Goal: Check status

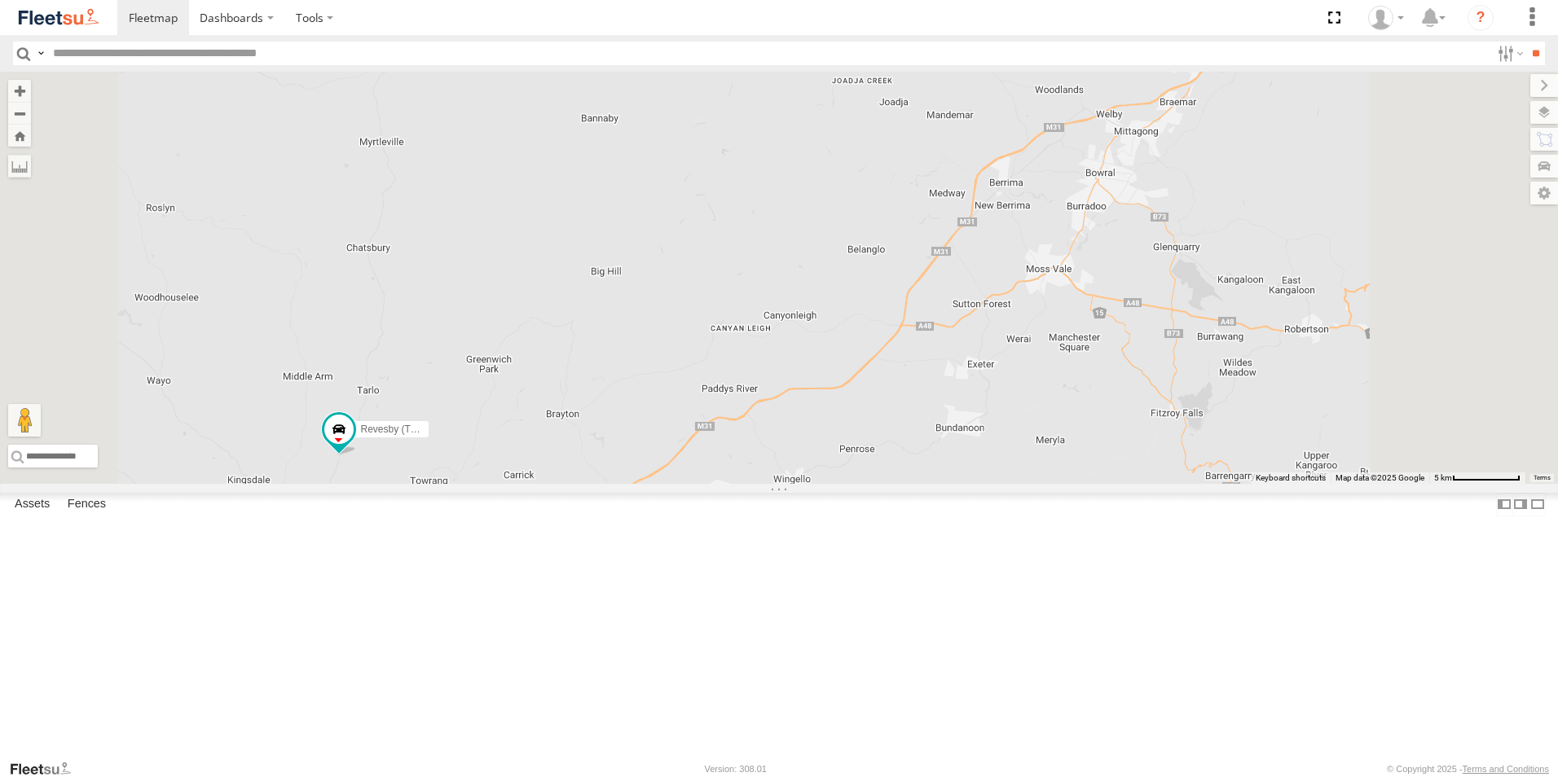
drag, startPoint x: 970, startPoint y: 500, endPoint x: 1051, endPoint y: 365, distance: 157.9
click at [1051, 365] on div "Revesby (T07 - [PERSON_NAME])" at bounding box center [779, 278] width 1558 height 412
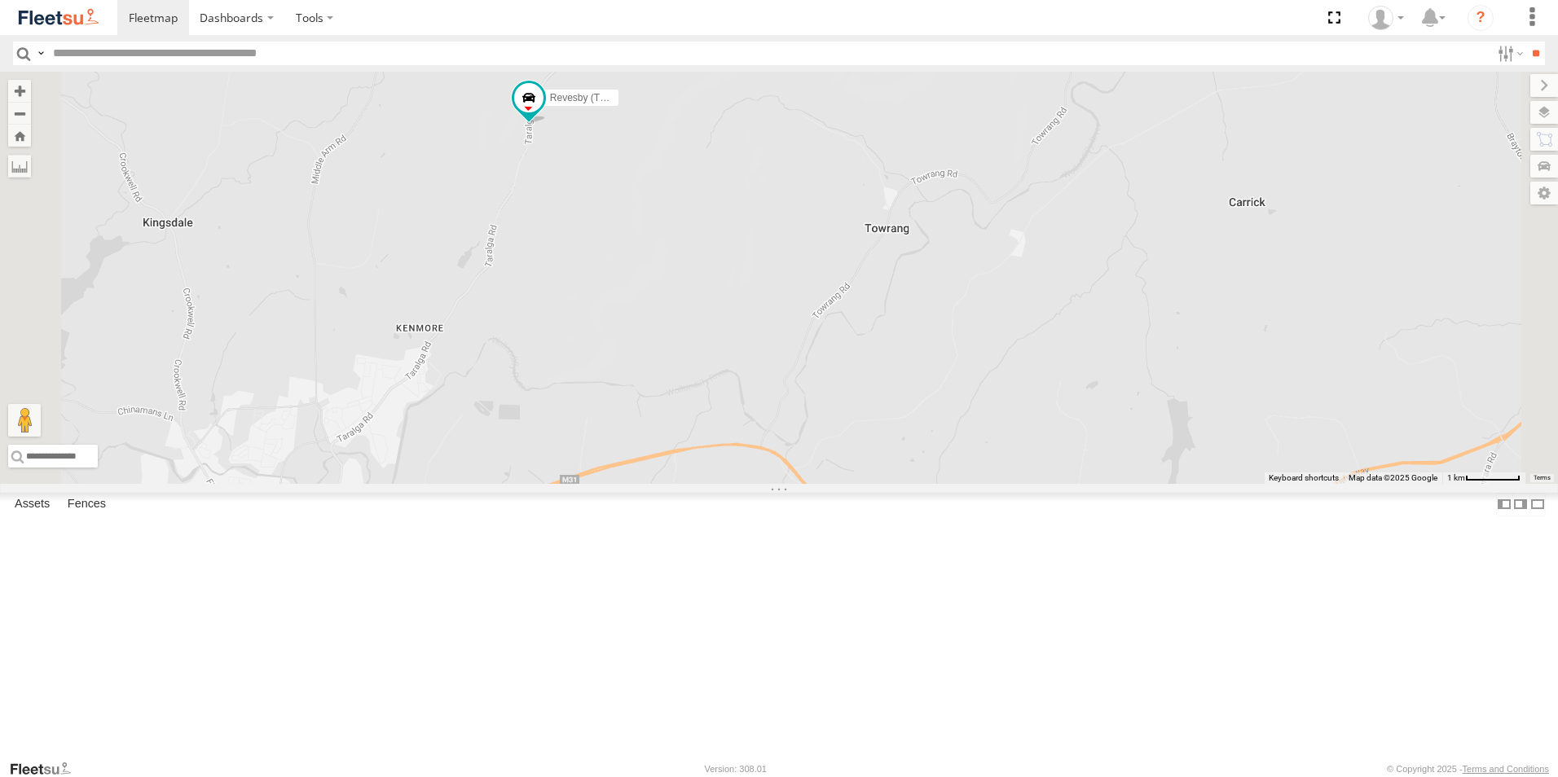
drag, startPoint x: 621, startPoint y: 619, endPoint x: 701, endPoint y: 431, distance: 204.4
click at [701, 431] on div "Revesby (T07 - [PERSON_NAME])" at bounding box center [779, 278] width 1558 height 412
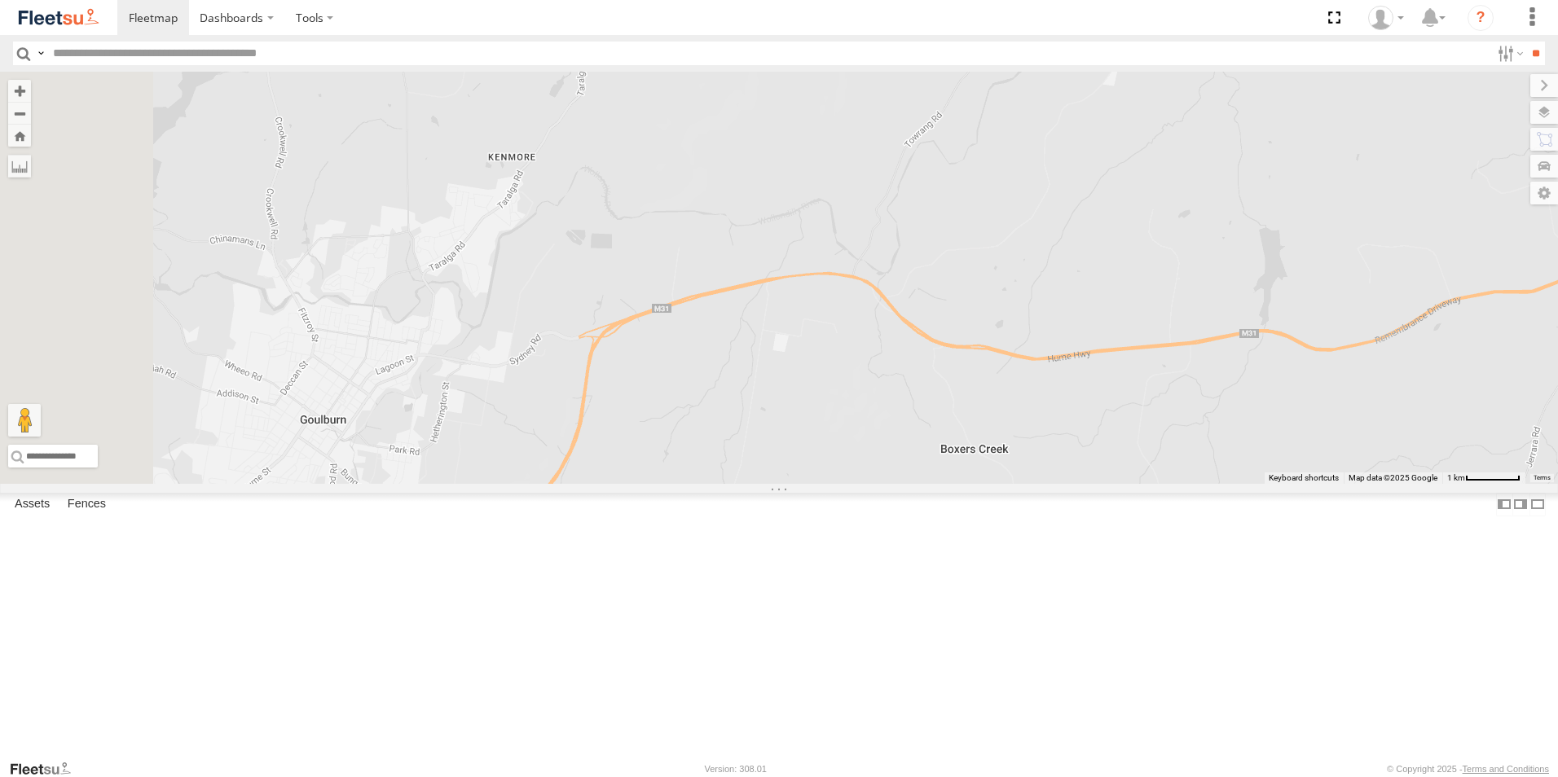
drag, startPoint x: 689, startPoint y: 501, endPoint x: 781, endPoint y: 333, distance: 191.4
click at [781, 333] on div "Revesby (T07 - [PERSON_NAME])" at bounding box center [779, 278] width 1558 height 412
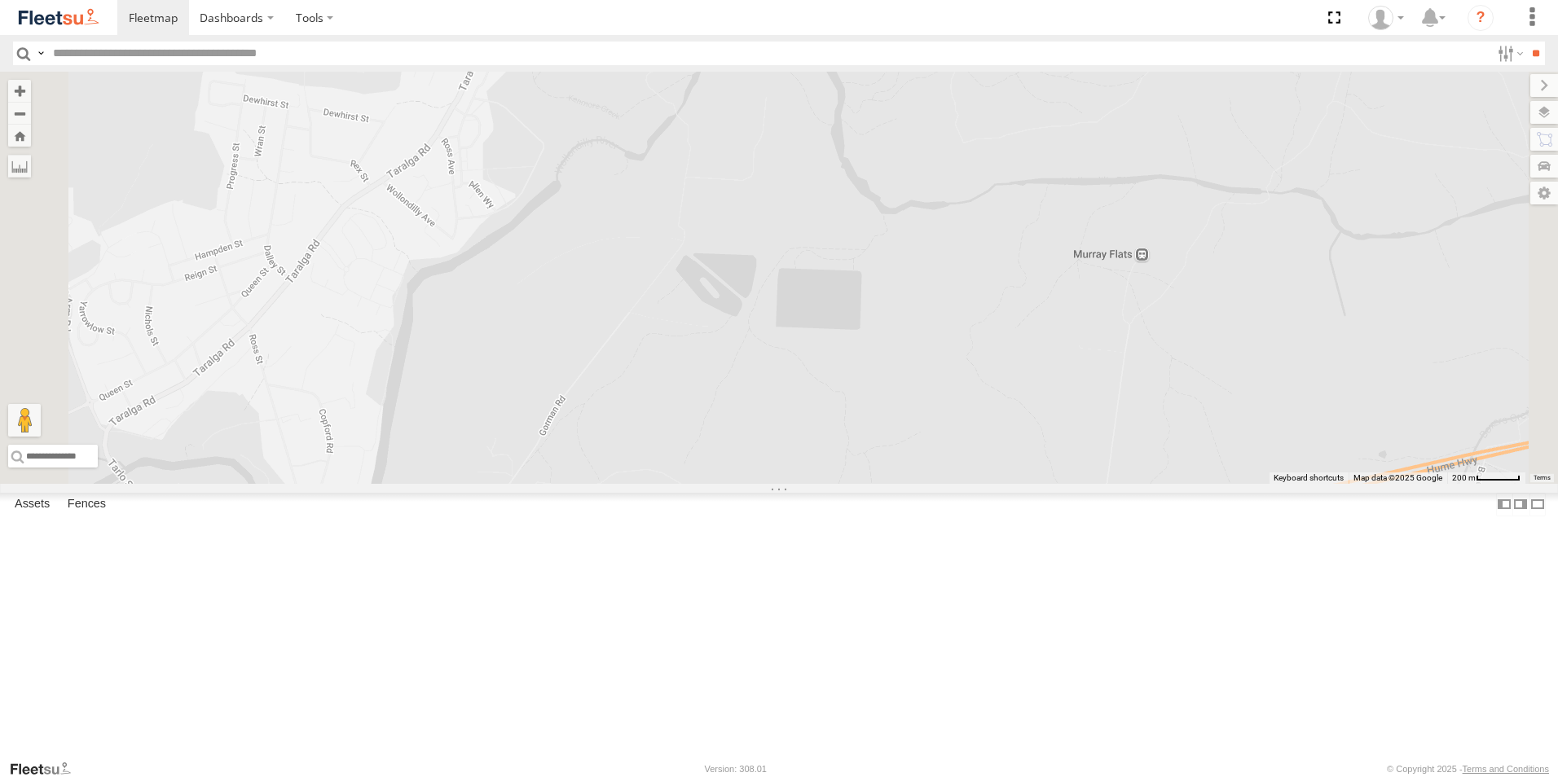
drag, startPoint x: 740, startPoint y: 333, endPoint x: 790, endPoint y: 551, distance: 223.3
click at [790, 484] on div "Revesby (T07 - [PERSON_NAME])" at bounding box center [779, 278] width 1558 height 412
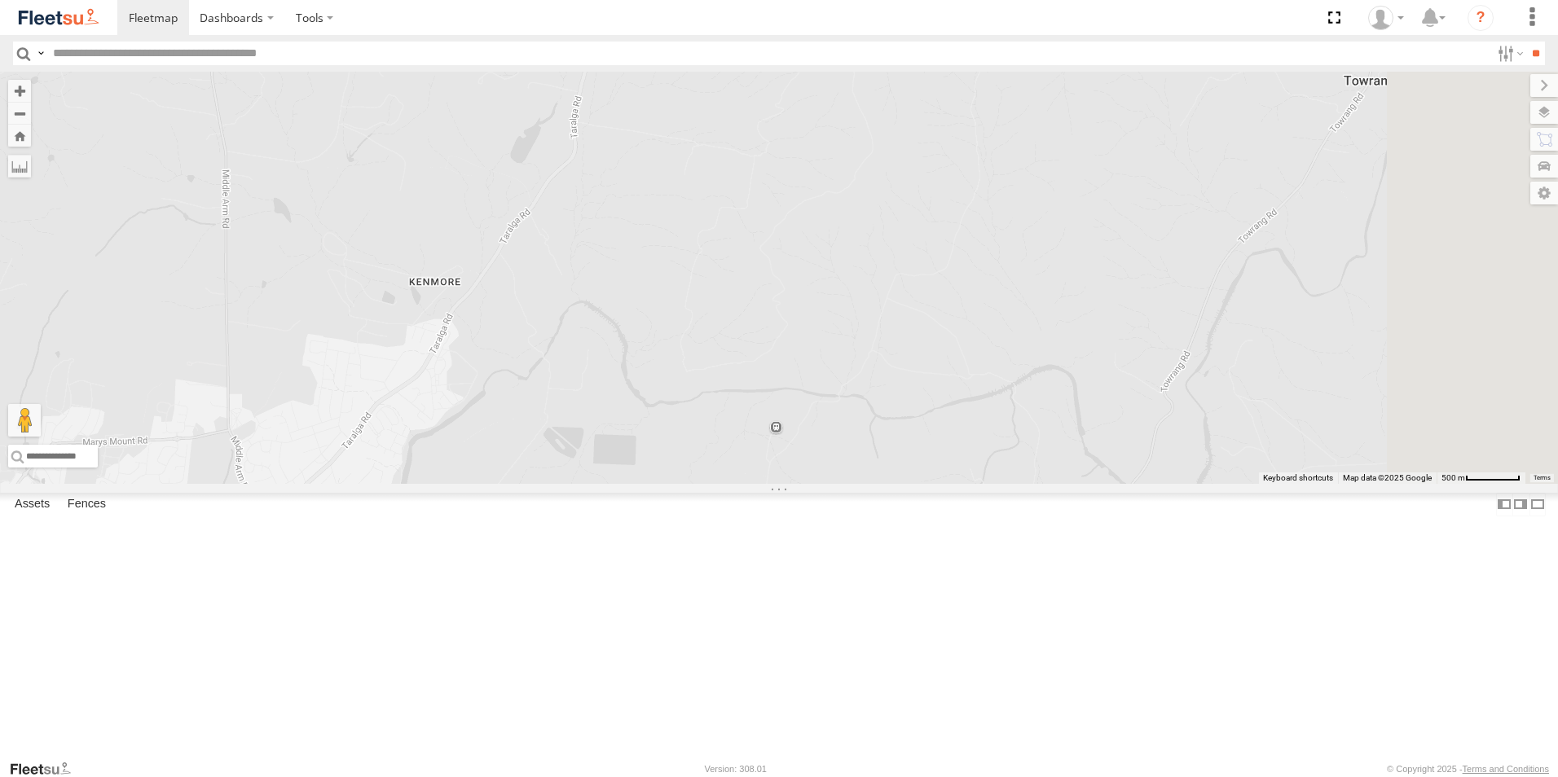
drag, startPoint x: 1197, startPoint y: 517, endPoint x: 820, endPoint y: 427, distance: 387.1
click at [855, 484] on div "Revesby (T07 - [PERSON_NAME])" at bounding box center [779, 278] width 1558 height 412
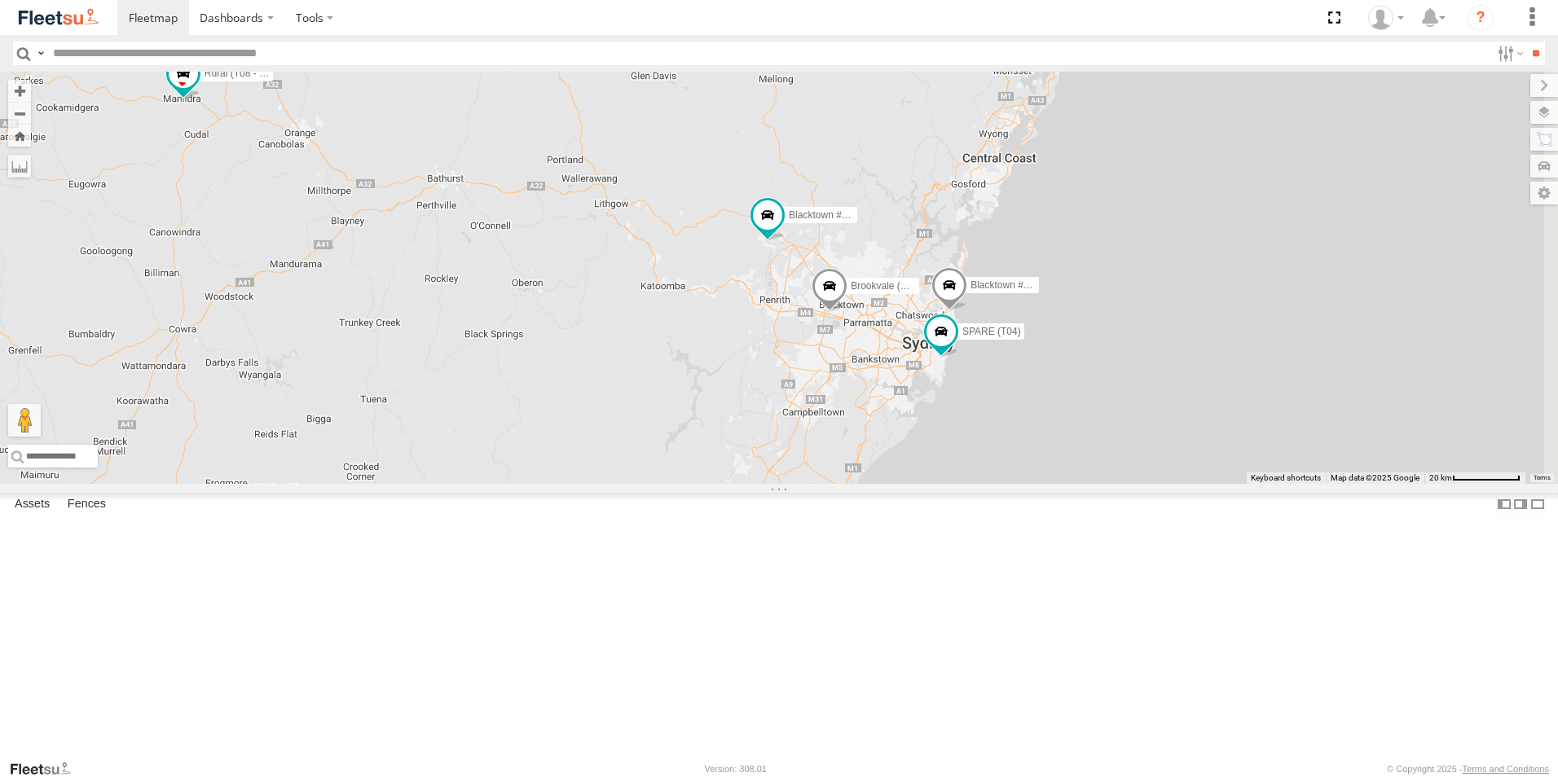
drag, startPoint x: 1299, startPoint y: 433, endPoint x: 1077, endPoint y: 526, distance: 241.0
click at [1077, 484] on div "Brookvale (T10 - [PERSON_NAME]) Rural (T08 - [PERSON_NAME]) Blacktown #1 (T09 -…" at bounding box center [779, 278] width 1558 height 412
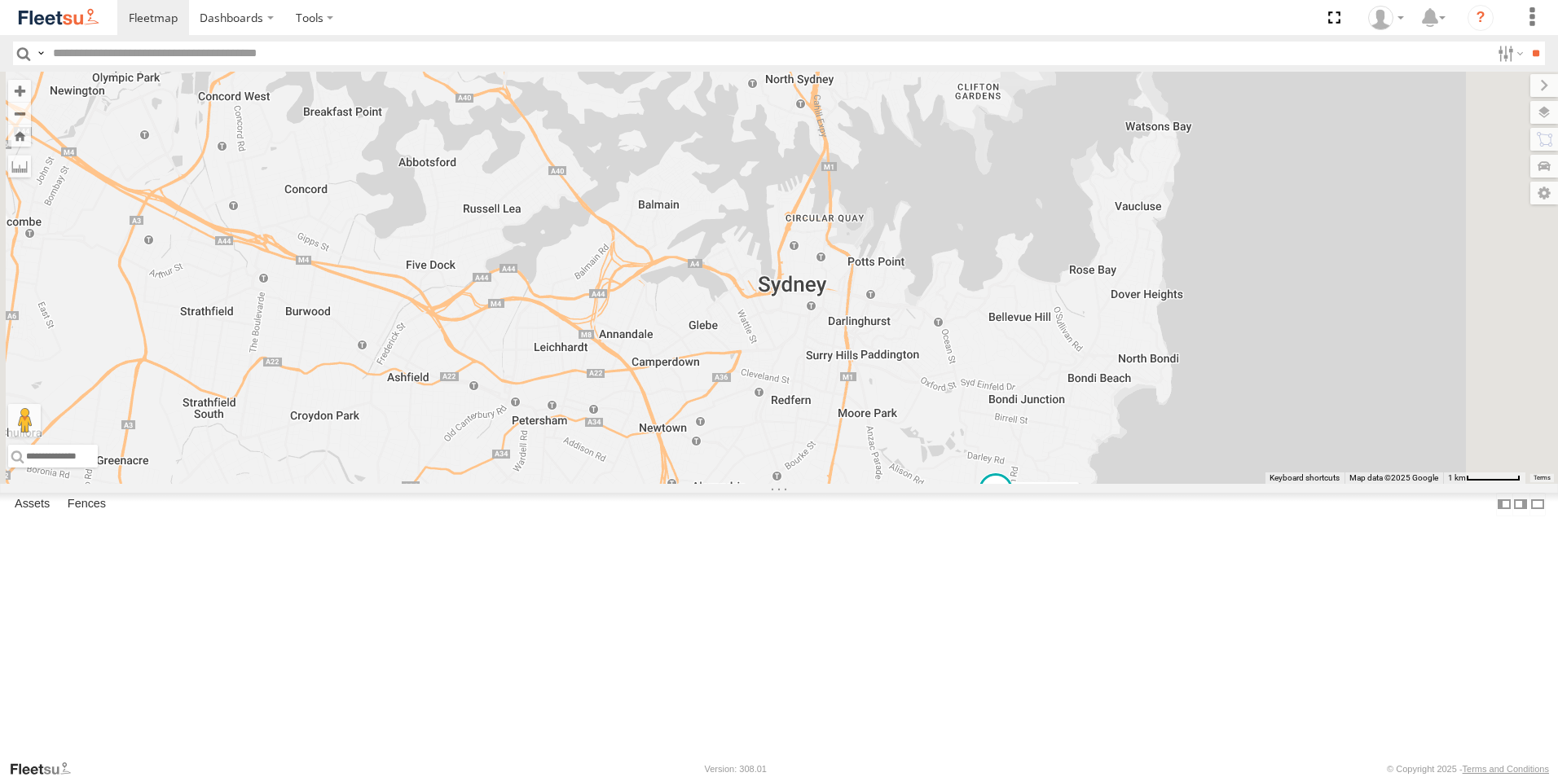
drag, startPoint x: 1022, startPoint y: 588, endPoint x: 1013, endPoint y: 426, distance: 162.4
click at [1013, 426] on div "Brookvale (T10 - [PERSON_NAME]) Rural (T08 - [PERSON_NAME]) Blacktown #1 (T09 -…" at bounding box center [779, 278] width 1558 height 412
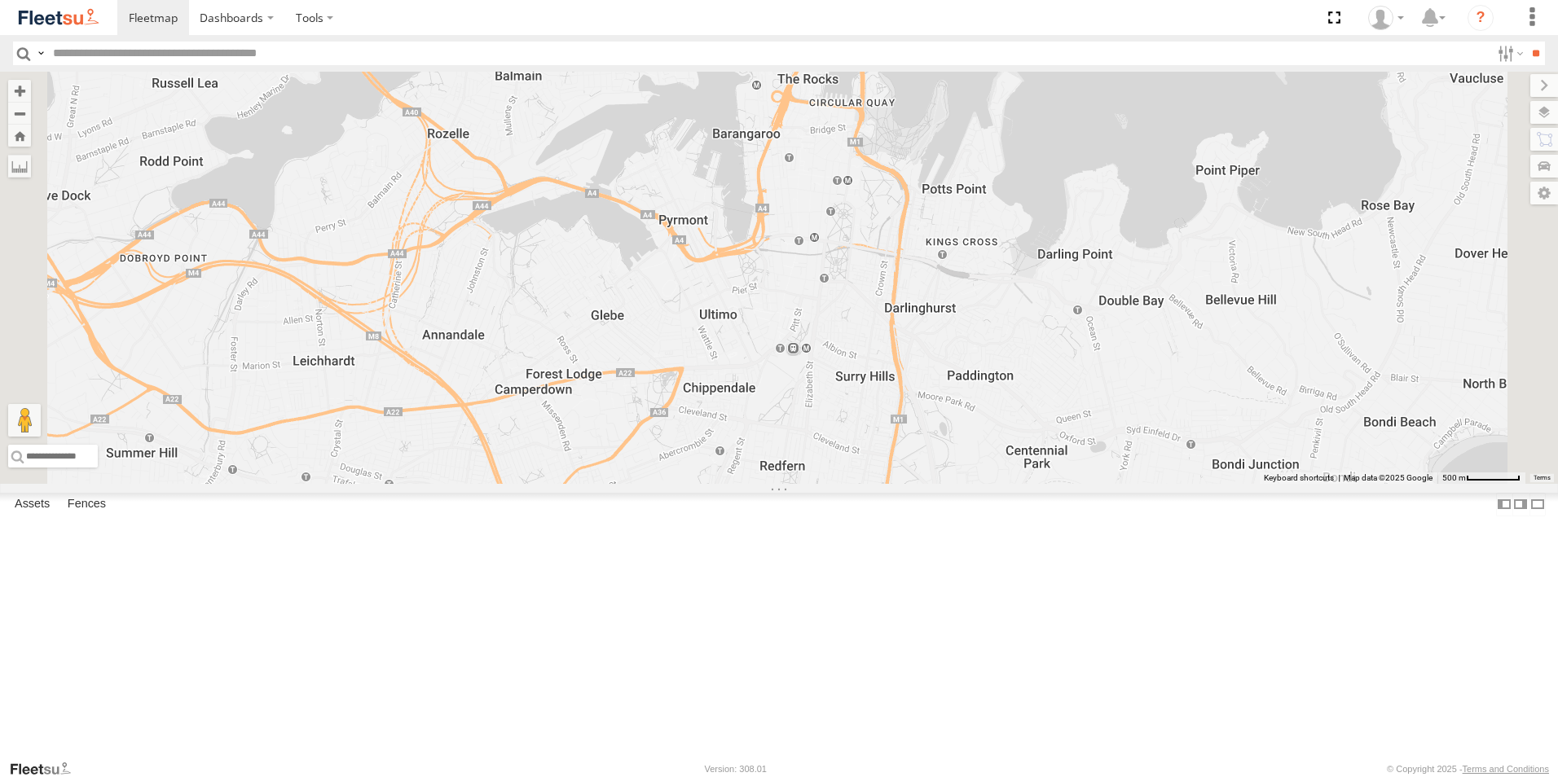
drag, startPoint x: 761, startPoint y: 334, endPoint x: 829, endPoint y: 461, distance: 144.0
click at [840, 472] on div "Brookvale (T10 - [PERSON_NAME]) Rural (T08 - [PERSON_NAME]) Blacktown #1 (T09 -…" at bounding box center [779, 278] width 1558 height 412
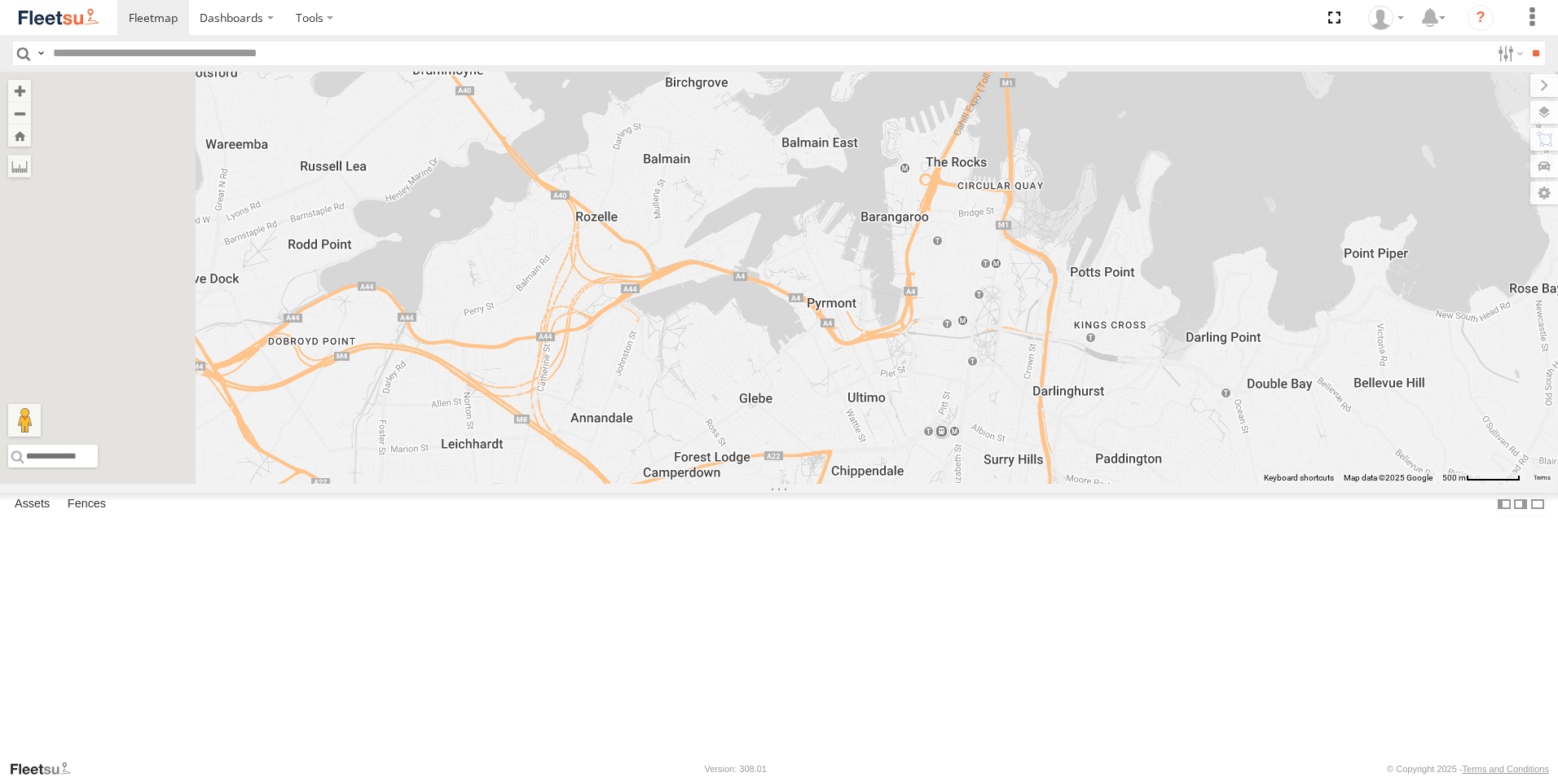
drag, startPoint x: 632, startPoint y: 361, endPoint x: 776, endPoint y: 424, distance: 156.5
click at [776, 423] on div "Brookvale (T10 - [PERSON_NAME]) Rural (T08 - [PERSON_NAME]) Blacktown #1 (T09 -…" at bounding box center [779, 278] width 1558 height 412
